Goal: Information Seeking & Learning: Learn about a topic

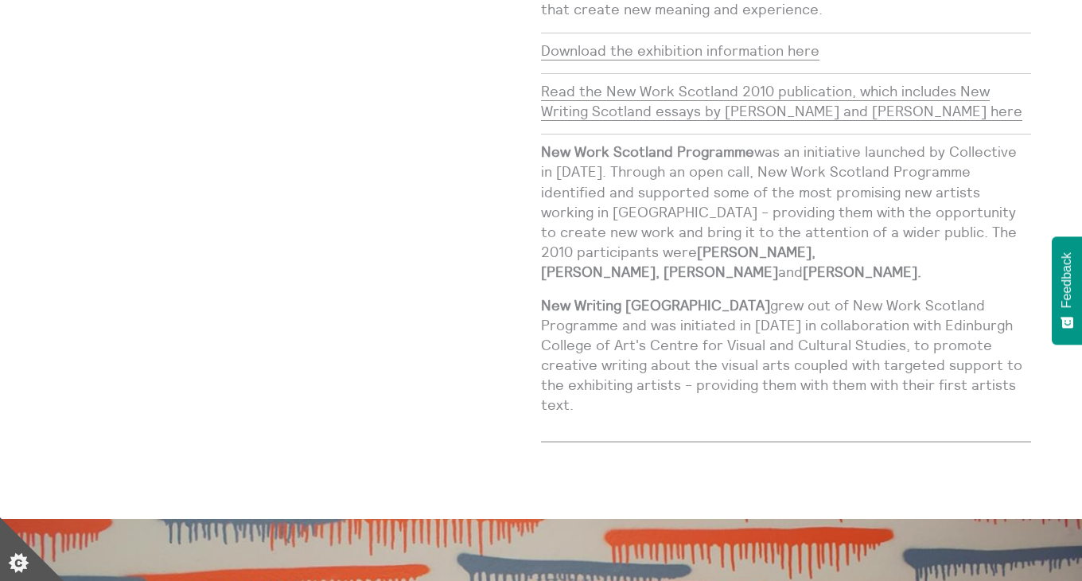
scroll to position [442, 0]
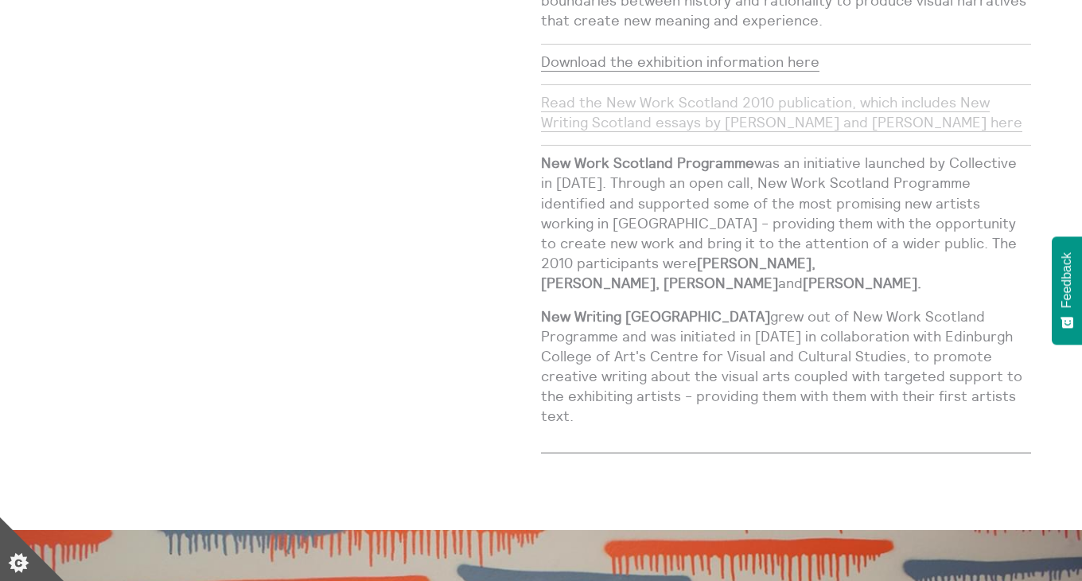
click at [729, 93] on link "Read the New Work Scotland 2010 publication, which includes New Writing Scotlan…" at bounding box center [781, 112] width 481 height 39
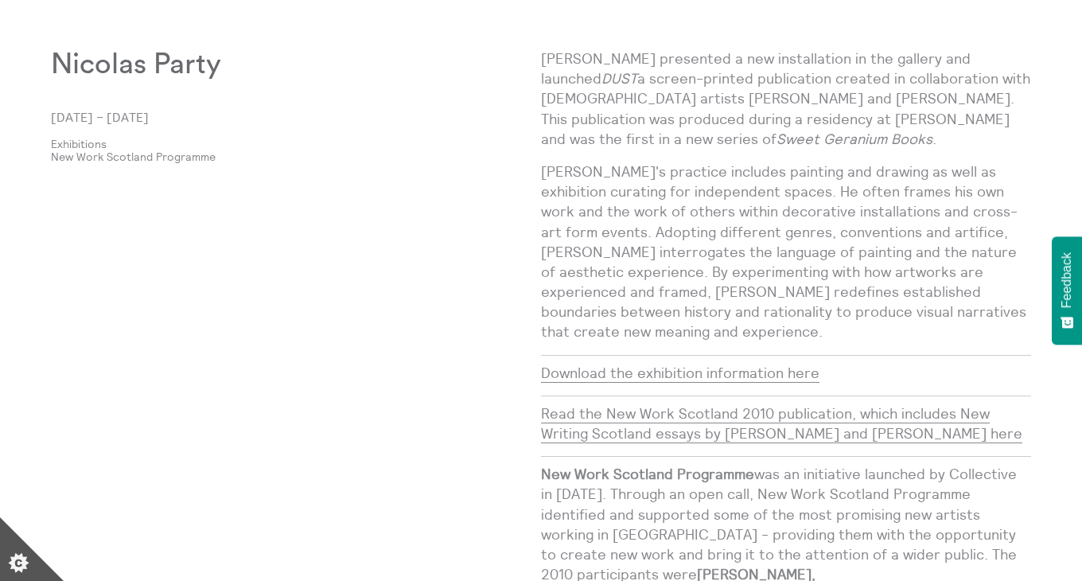
scroll to position [132, 0]
click at [201, 154] on link "New Work Scotland Programme" at bounding box center [283, 156] width 464 height 13
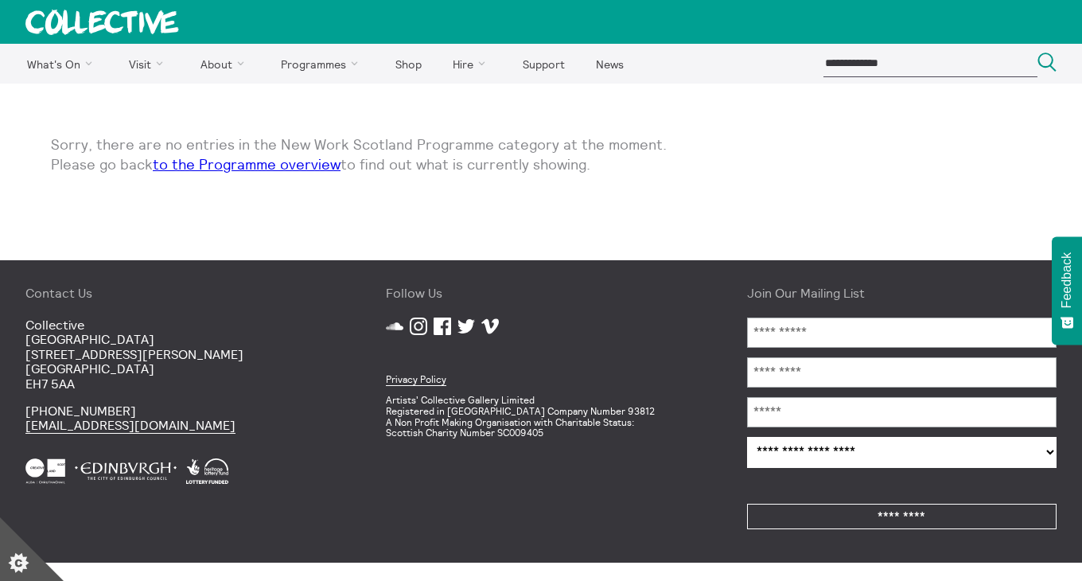
click at [299, 167] on link "to the Programme overview" at bounding box center [247, 164] width 188 height 18
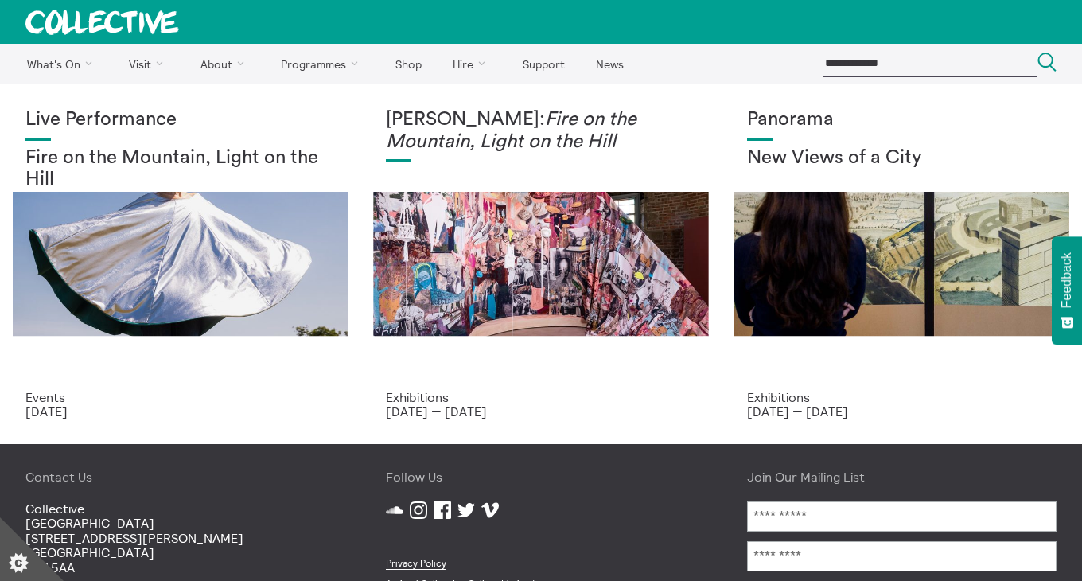
click at [841, 67] on input "search" at bounding box center [930, 63] width 214 height 26
type input "**********"
click at [1037, 52] on button "Search Close" at bounding box center [1046, 62] width 19 height 21
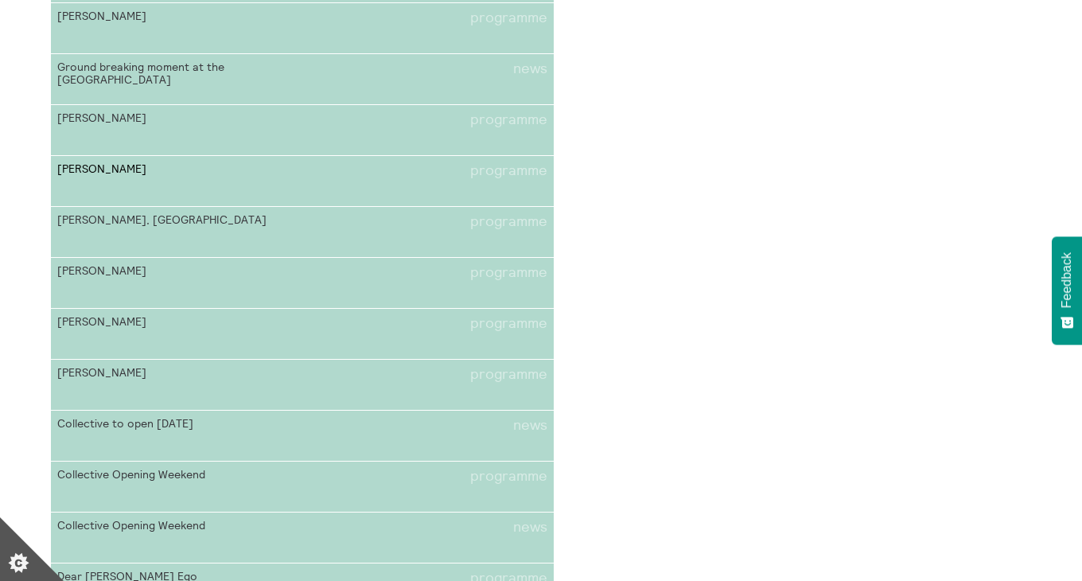
scroll to position [6117, 0]
click at [359, 286] on link "Silvia Federici programme" at bounding box center [302, 283] width 503 height 51
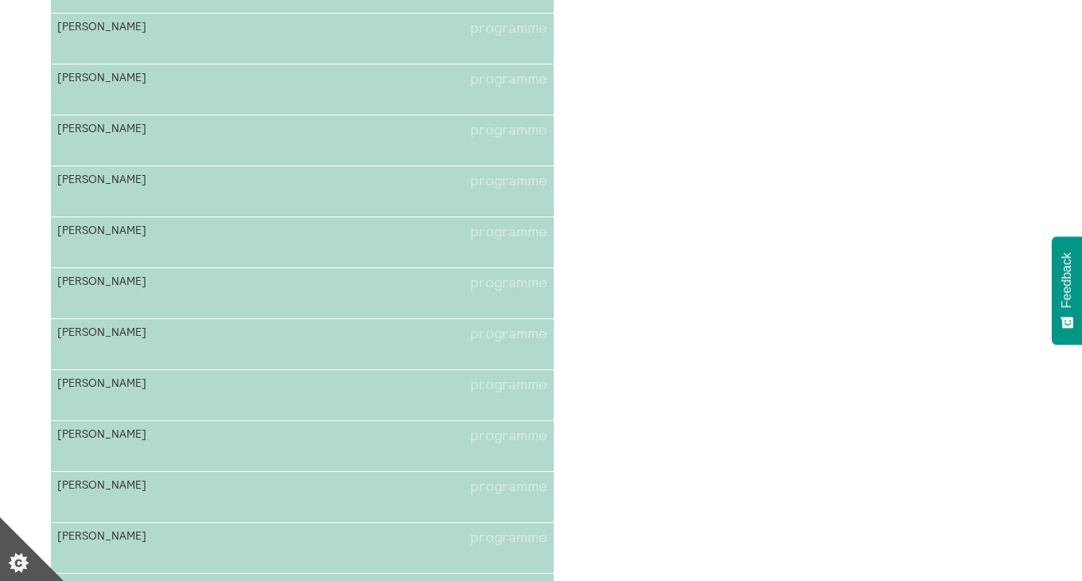
scroll to position [474, 0]
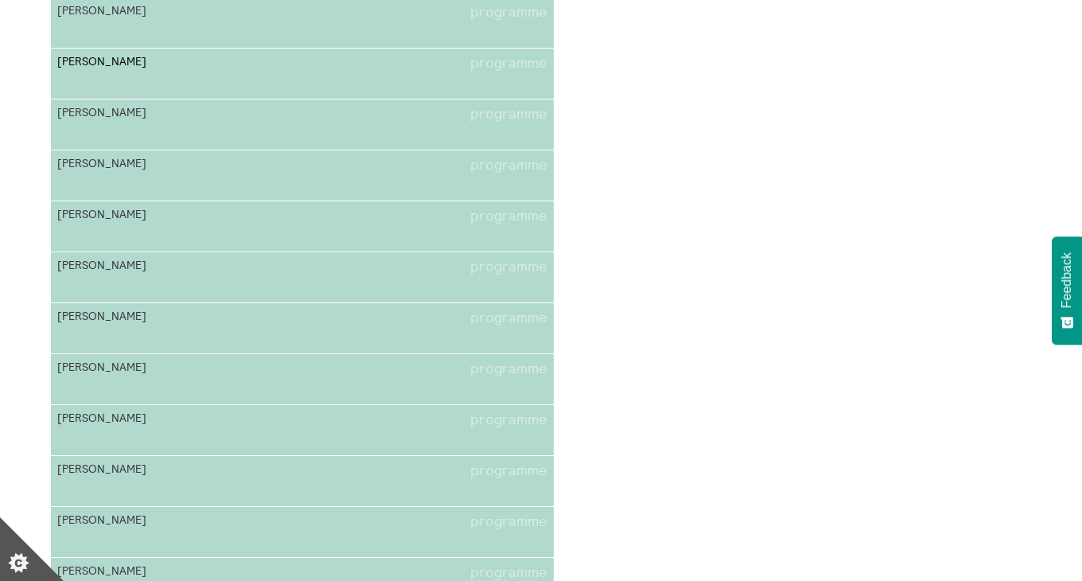
click at [197, 80] on link "Rabiya Choudhry programme" at bounding box center [302, 74] width 503 height 51
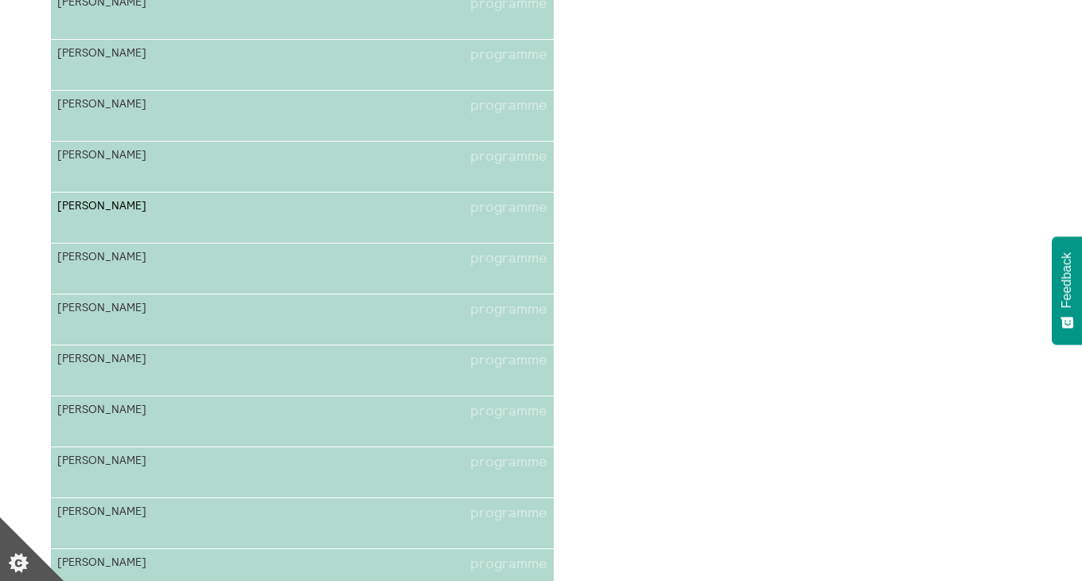
scroll to position [635, 0]
click at [200, 222] on link "Ruth Ewan programme" at bounding box center [302, 218] width 503 height 51
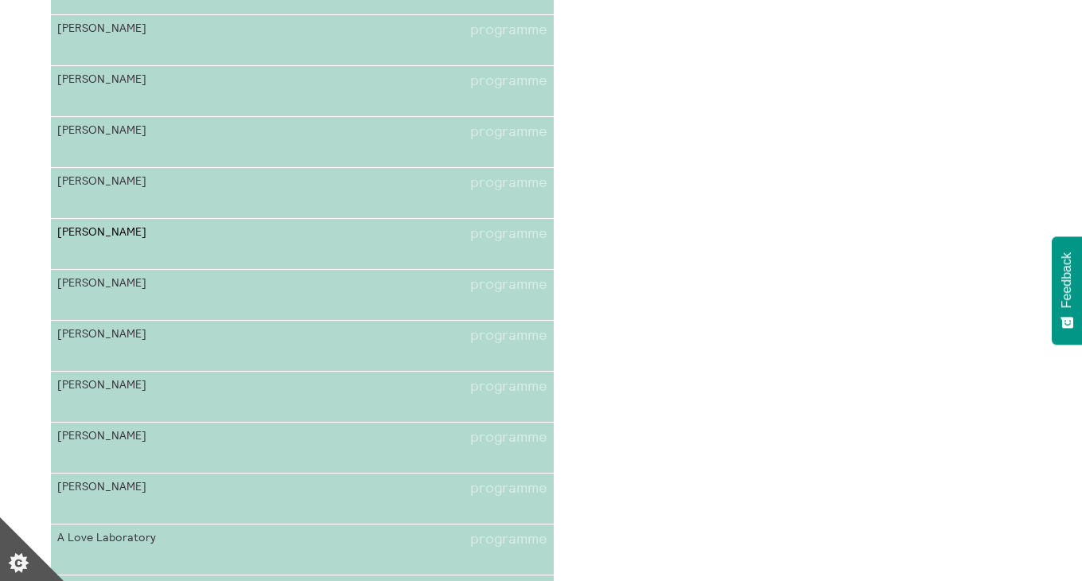
scroll to position [922, 0]
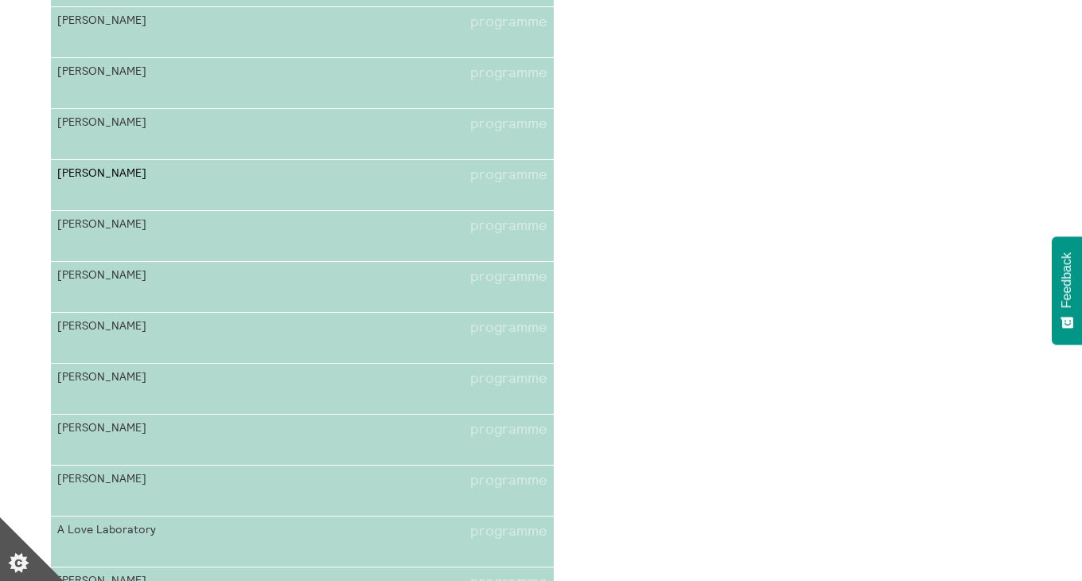
click at [295, 194] on link "Jenny Hogarth programme" at bounding box center [302, 185] width 503 height 51
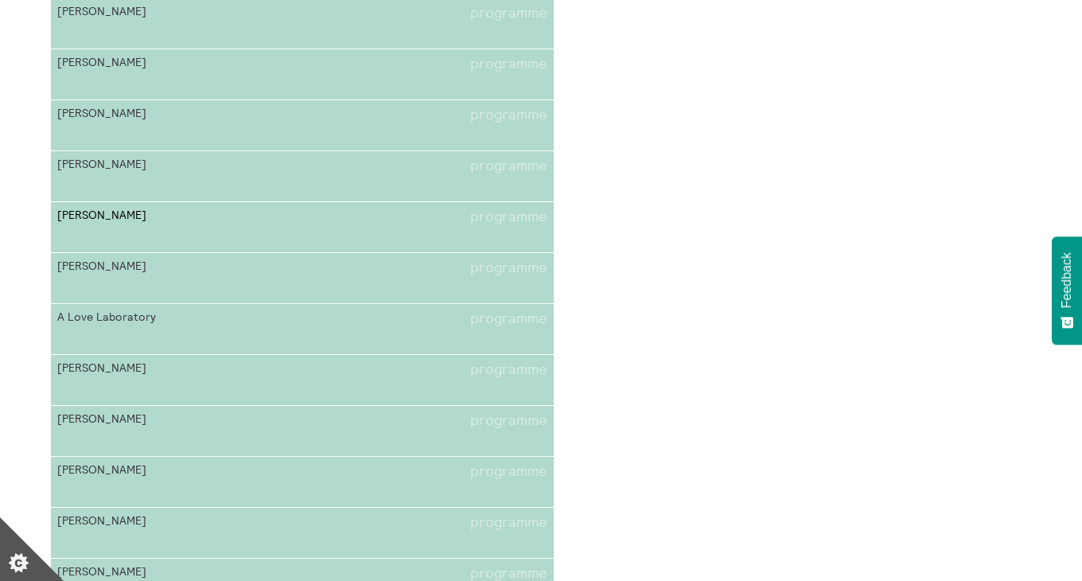
scroll to position [1147, 0]
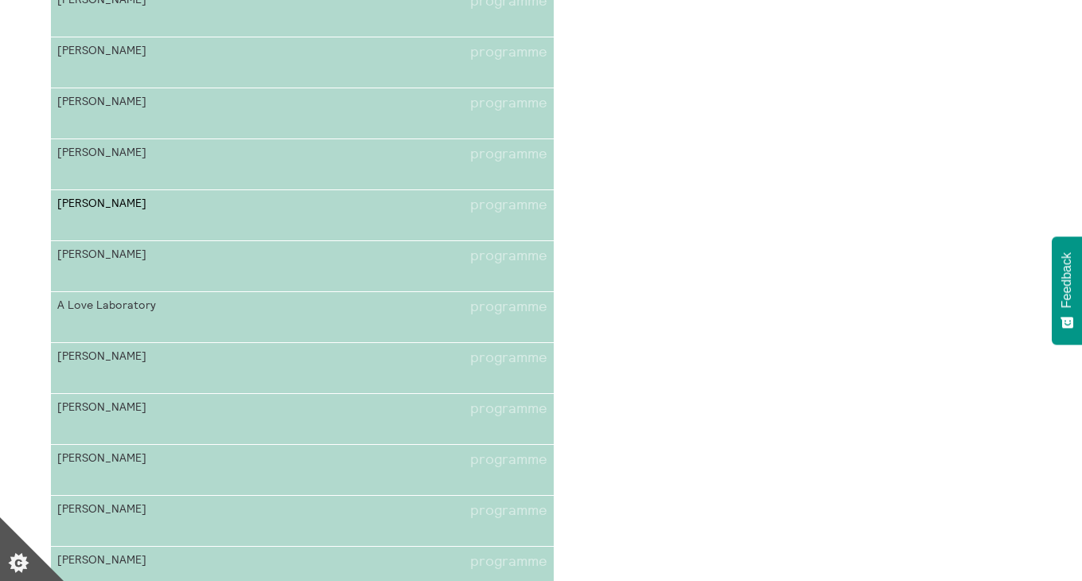
click at [301, 209] on span "Mick Peter" at bounding box center [179, 204] width 245 height 17
click at [293, 212] on link "Rachel Maclean programme" at bounding box center [302, 212] width 503 height 51
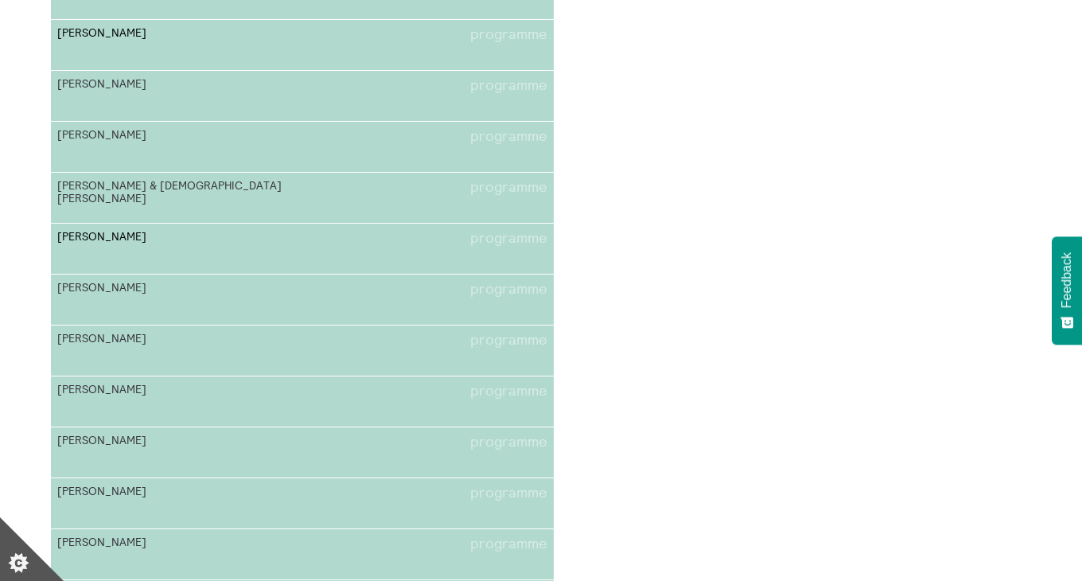
scroll to position [1797, 0]
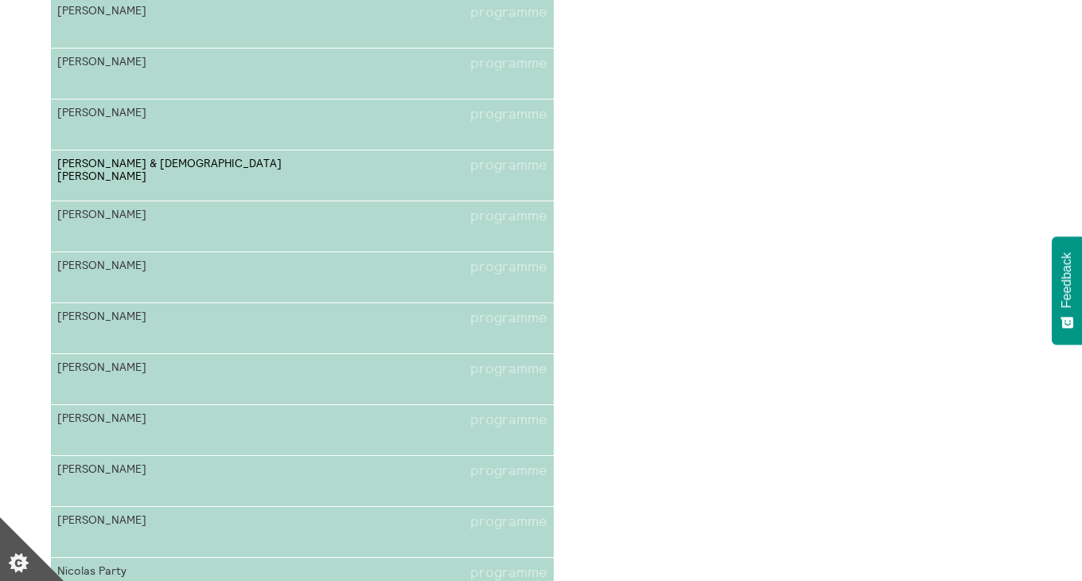
click at [282, 173] on span "Amelia Bywater & Christian Newby" at bounding box center [179, 169] width 245 height 25
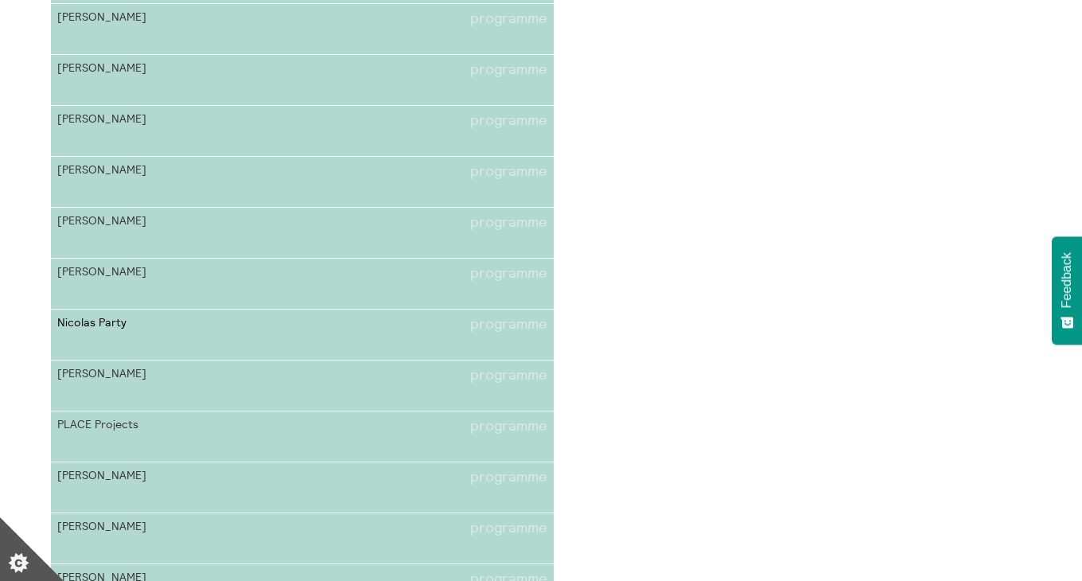
scroll to position [2068, 0]
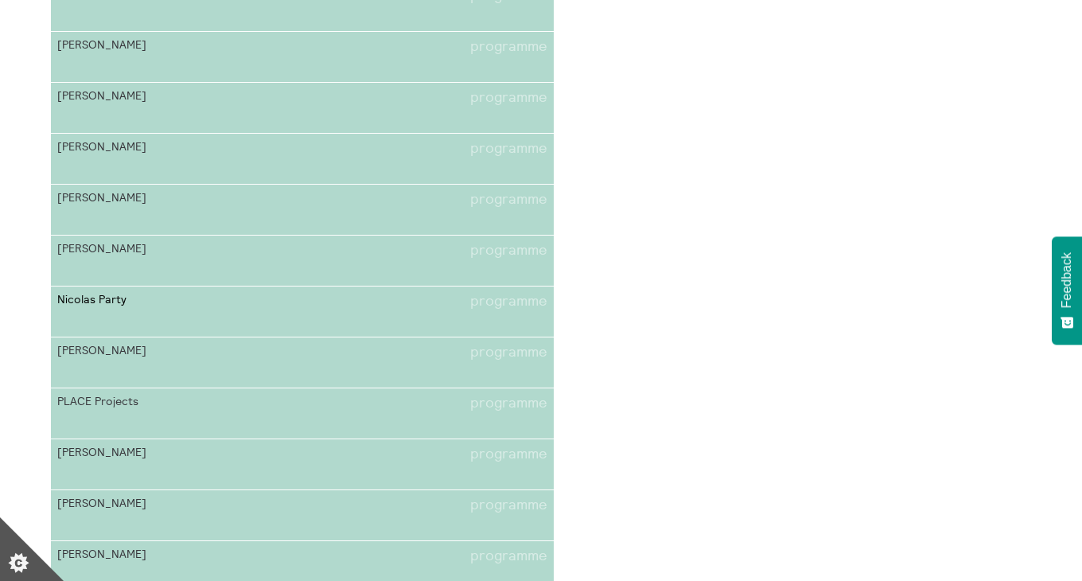
click at [270, 309] on link "Nicolas Party programme" at bounding box center [302, 311] width 503 height 51
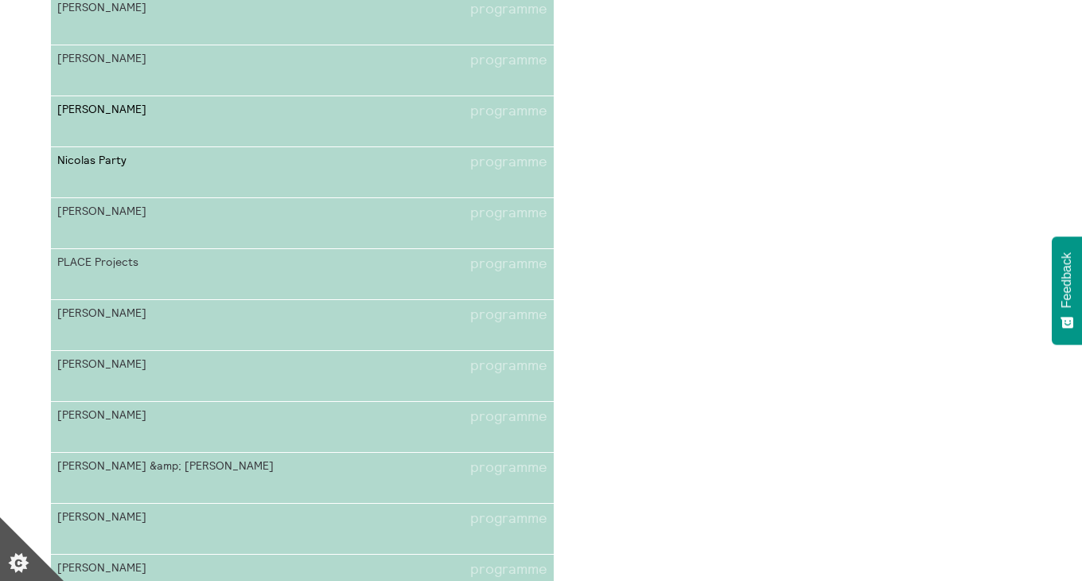
scroll to position [2215, 0]
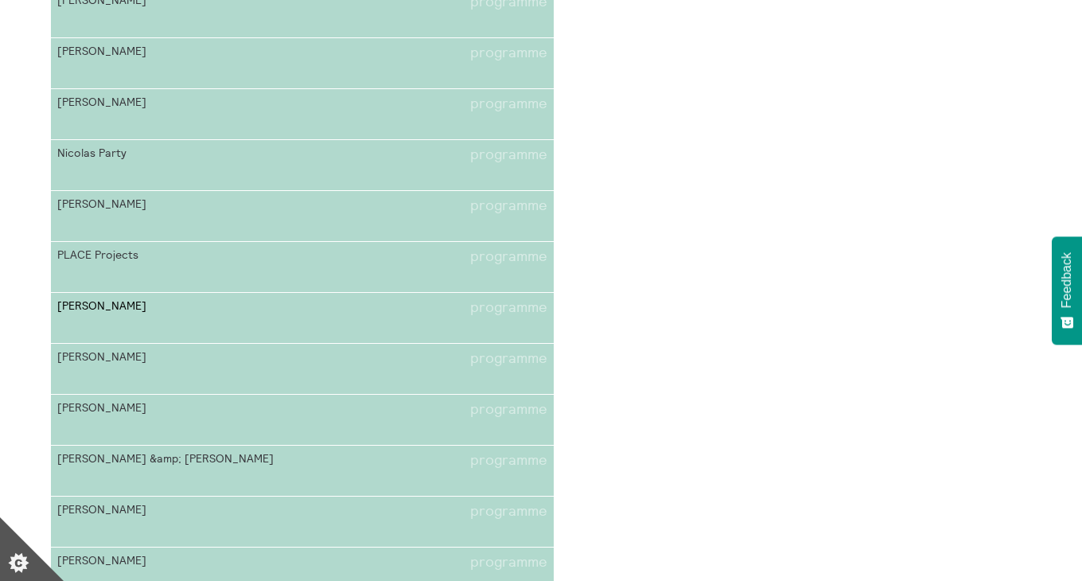
click at [261, 317] on link "Rachel Adams programme" at bounding box center [302, 318] width 503 height 51
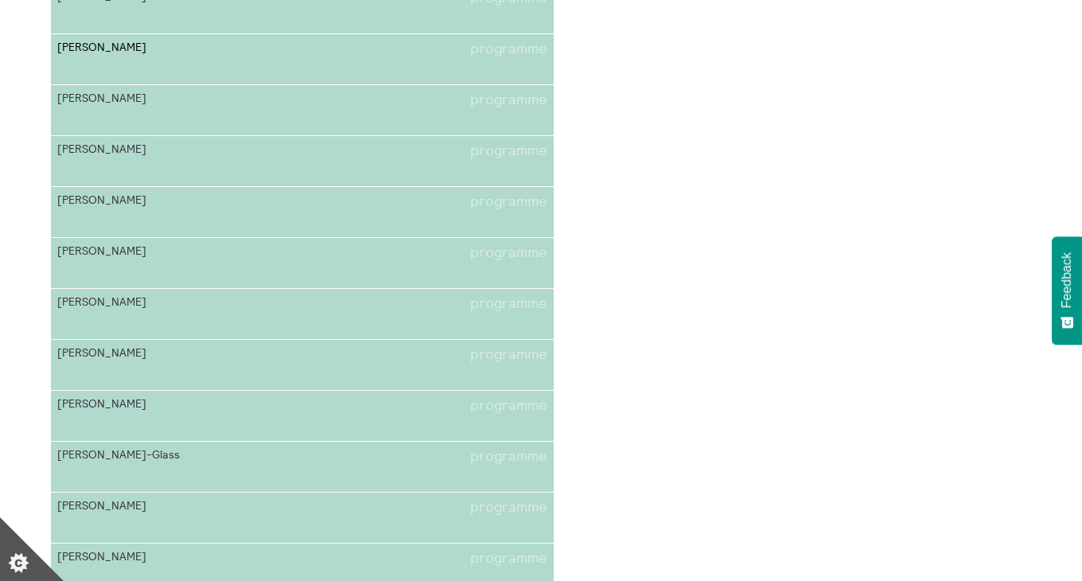
scroll to position [2786, 0]
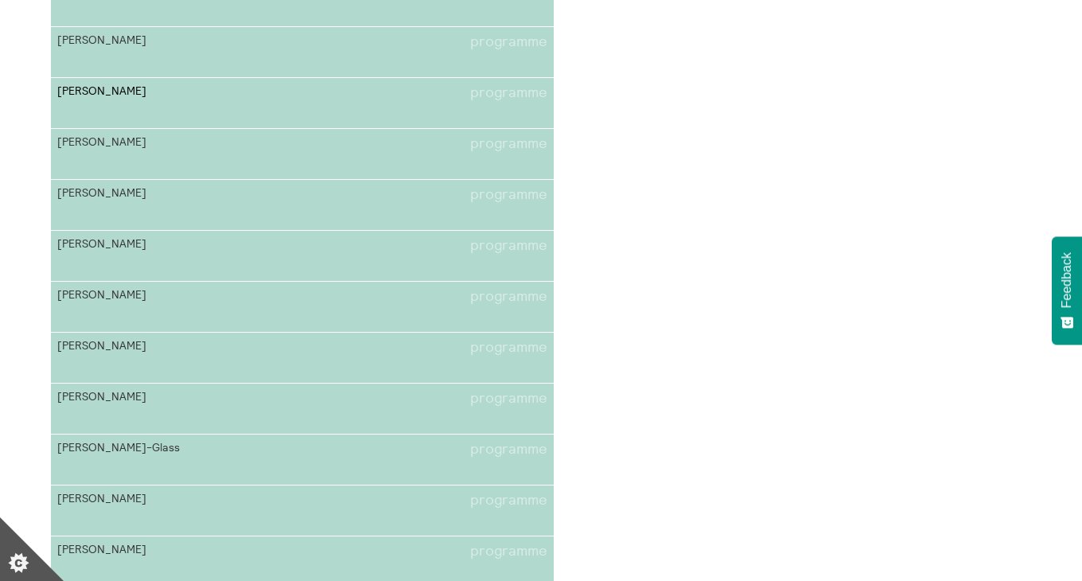
click at [258, 106] on link "Tessa Lynch programme" at bounding box center [302, 103] width 503 height 51
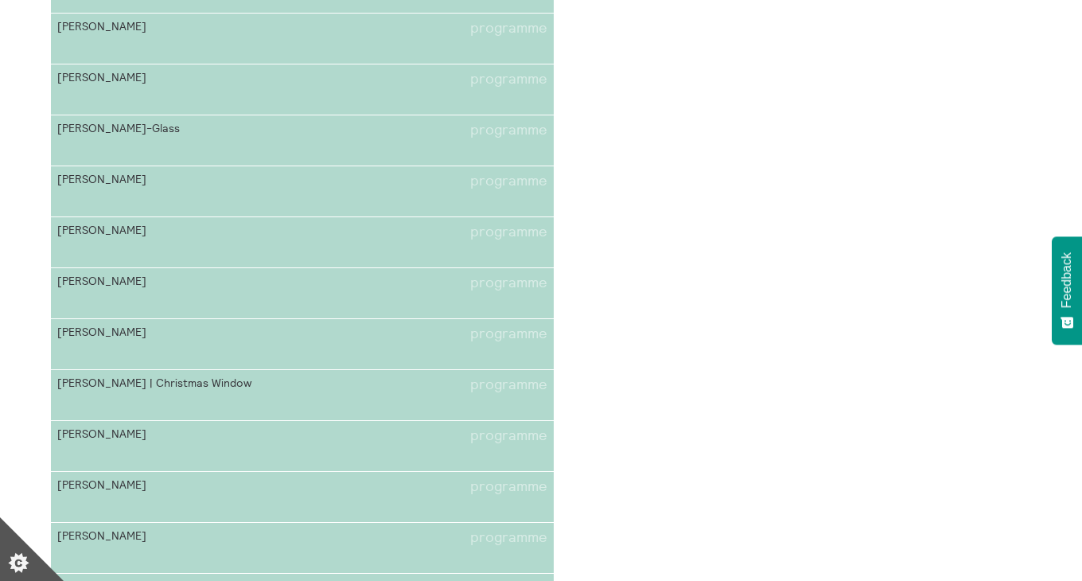
scroll to position [3119, 0]
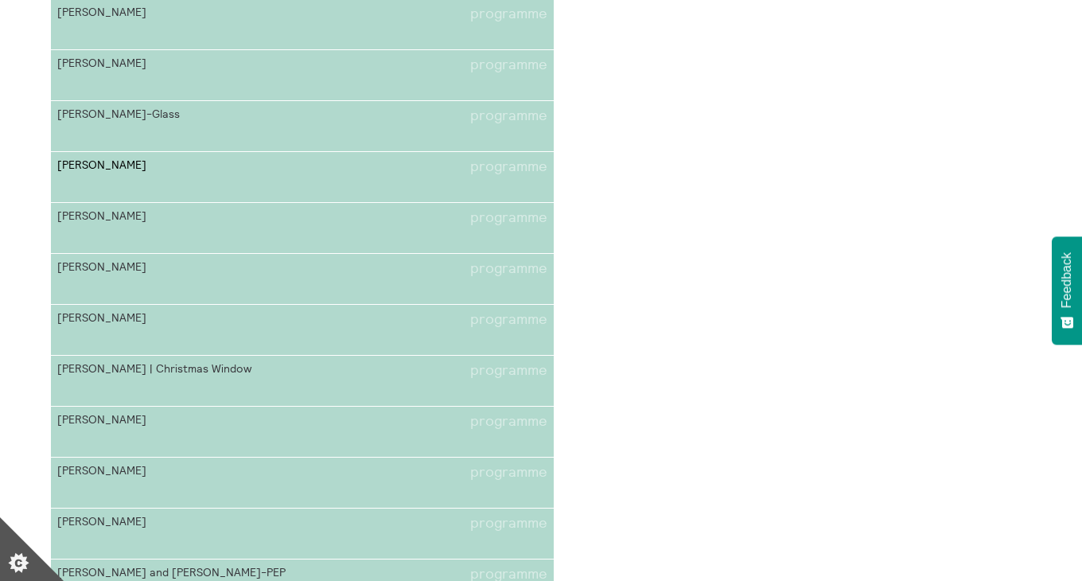
click at [255, 173] on span "Sara Barker" at bounding box center [179, 166] width 245 height 17
click at [256, 283] on link "Alberta Whittle programme" at bounding box center [302, 279] width 503 height 51
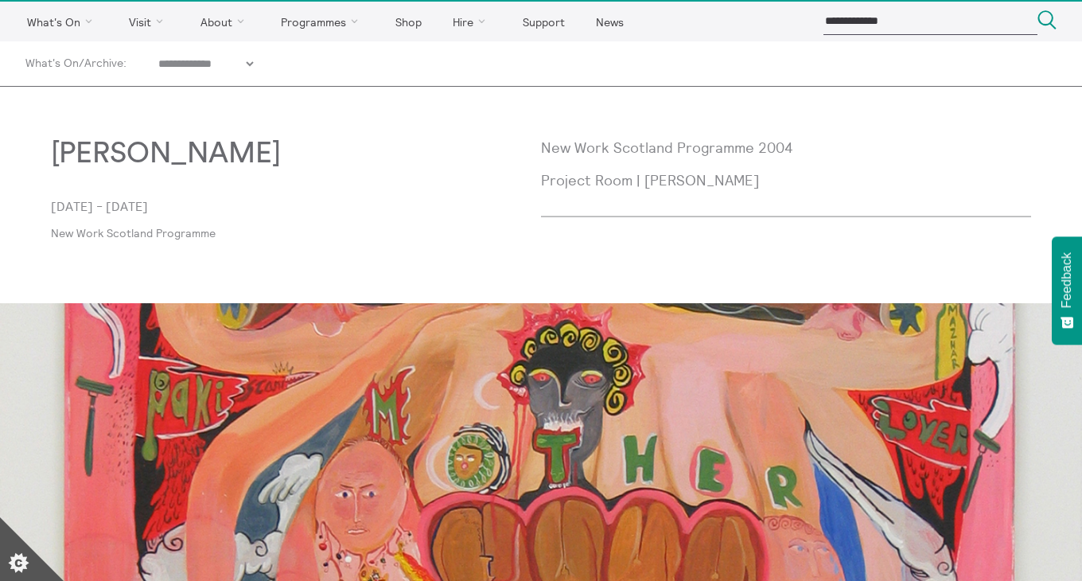
scroll to position [43, 0]
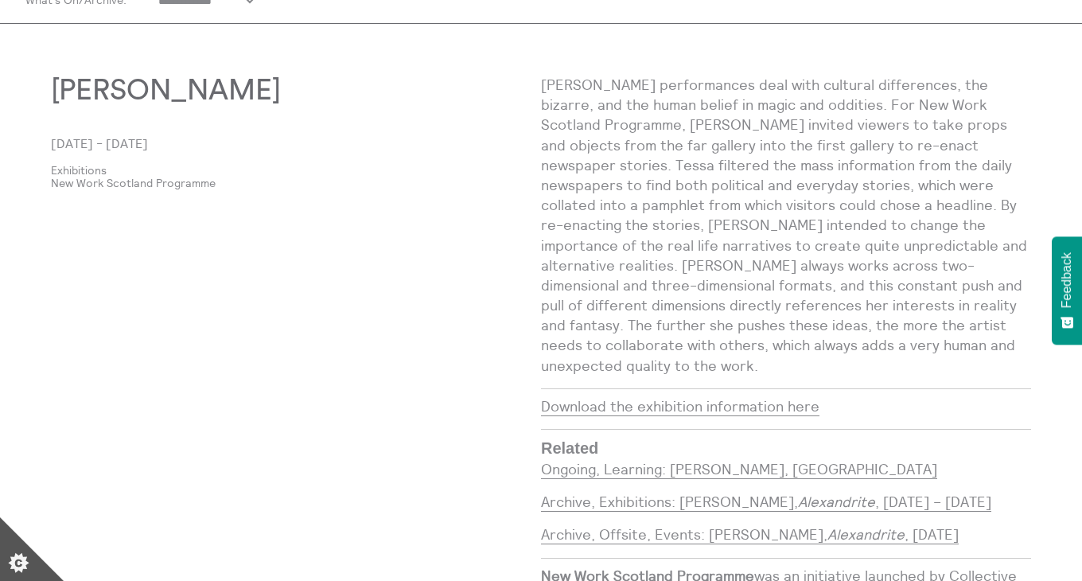
scroll to position [126, 0]
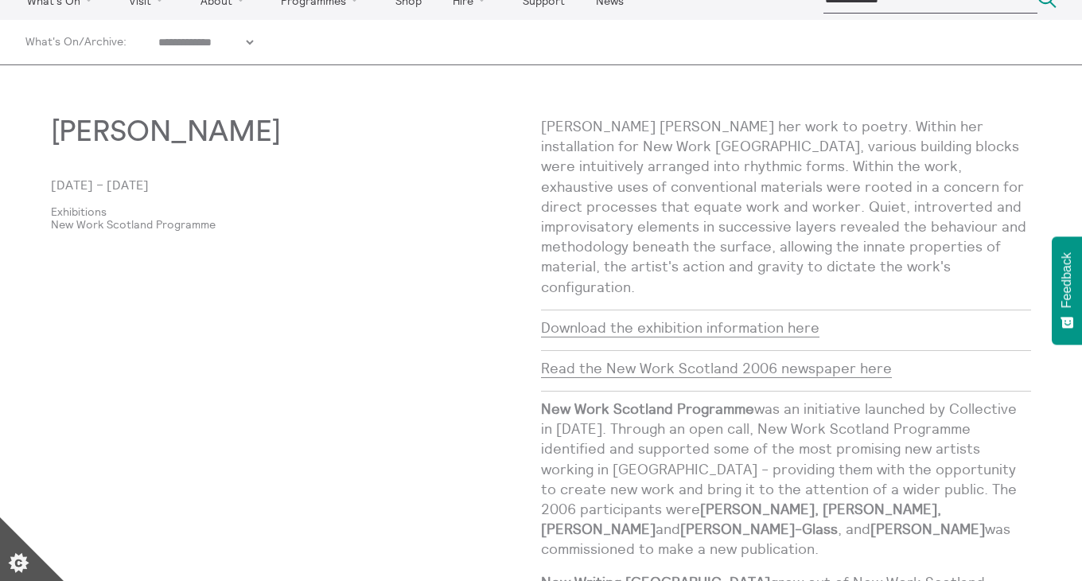
scroll to position [116, 0]
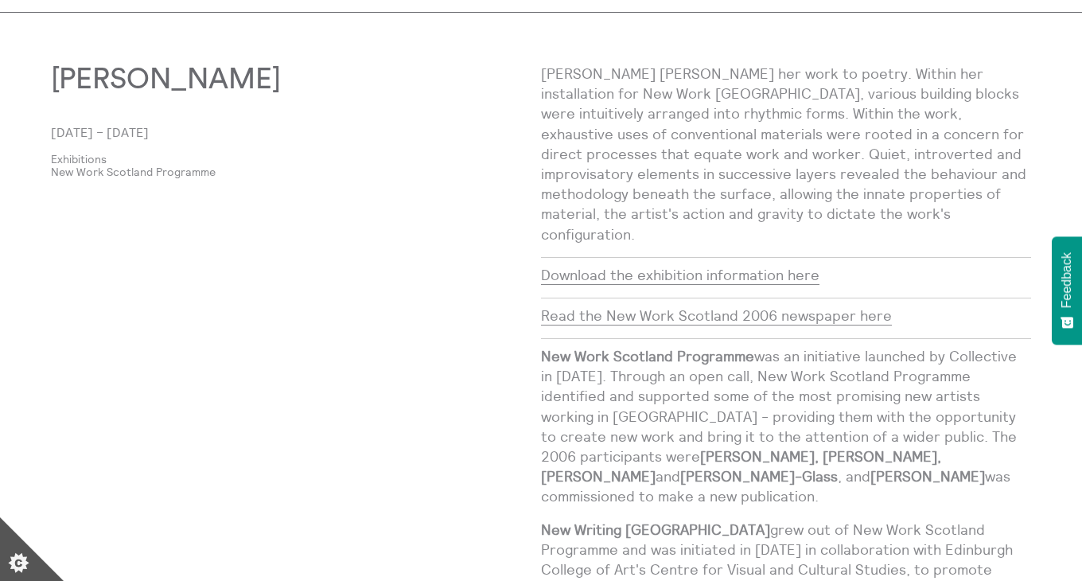
click at [705, 157] on p "Sara Barker likens her work to poetry. Within her installation for New Work Sco…" at bounding box center [786, 154] width 490 height 181
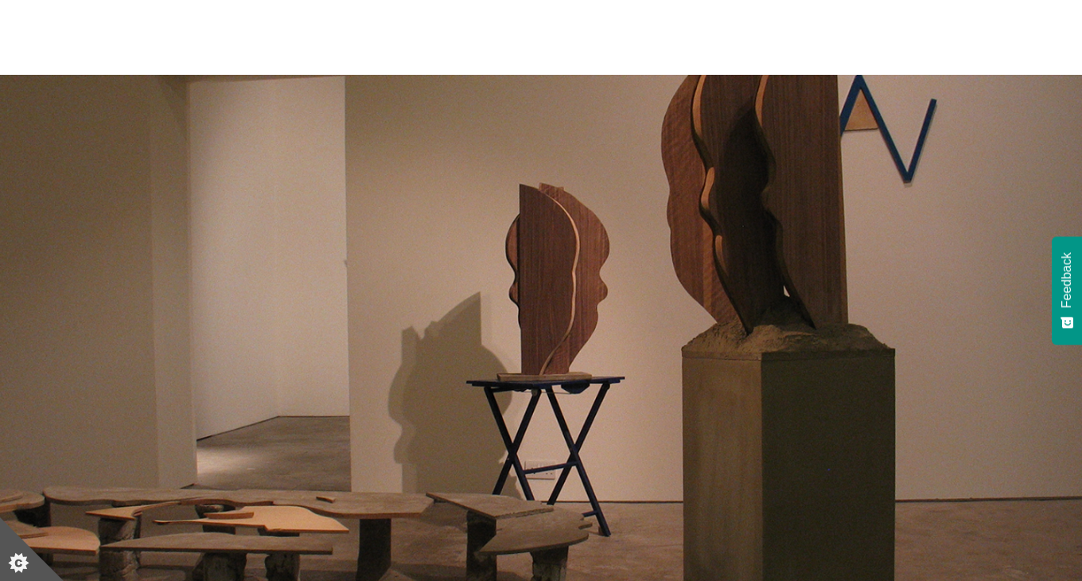
scroll to position [0, 0]
